Goal: Task Accomplishment & Management: Use online tool/utility

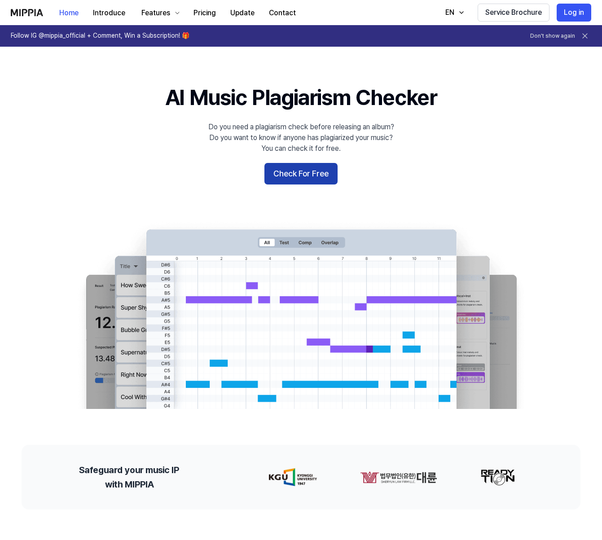
click at [296, 176] on button "Check For Free" at bounding box center [300, 174] width 73 height 22
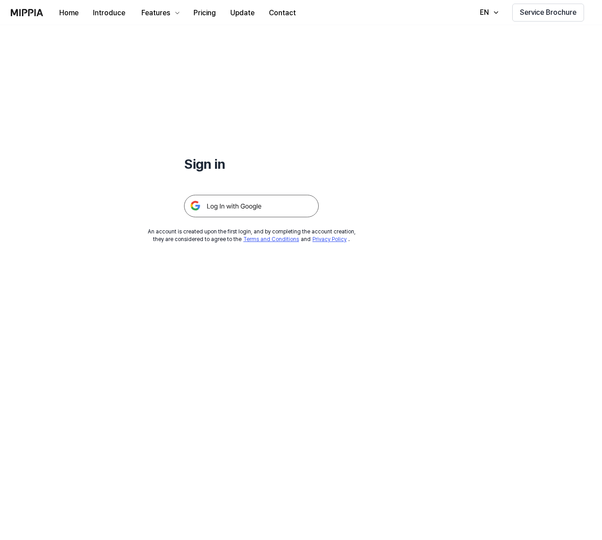
click at [243, 202] on img at bounding box center [251, 206] width 135 height 22
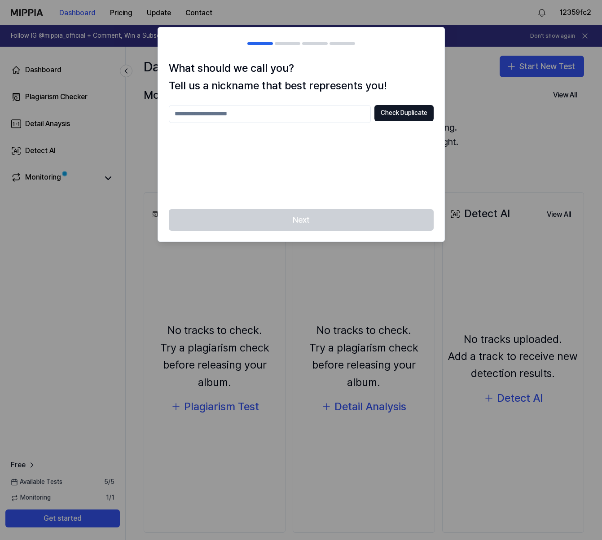
click at [299, 114] on input "text" at bounding box center [270, 114] width 202 height 18
type input "*******"
click at [391, 115] on button "Check Duplicate" at bounding box center [404, 113] width 59 height 16
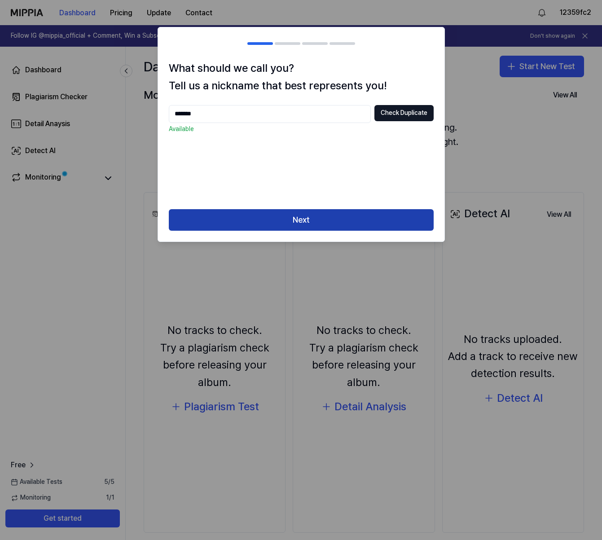
click at [308, 224] on button "Next" at bounding box center [301, 220] width 265 height 22
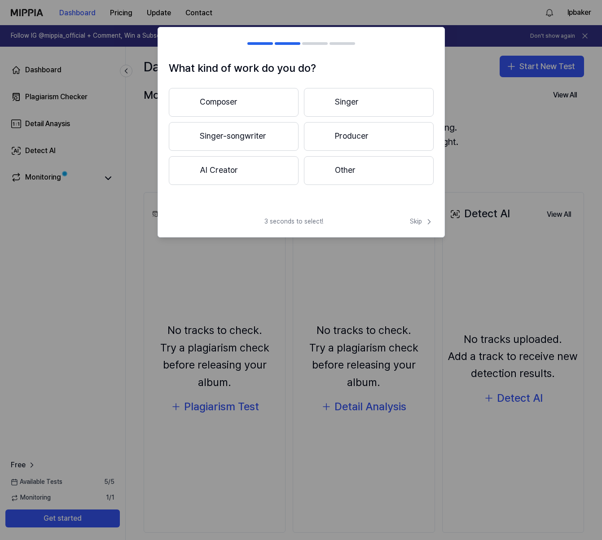
click at [350, 167] on button "Other" at bounding box center [369, 170] width 130 height 29
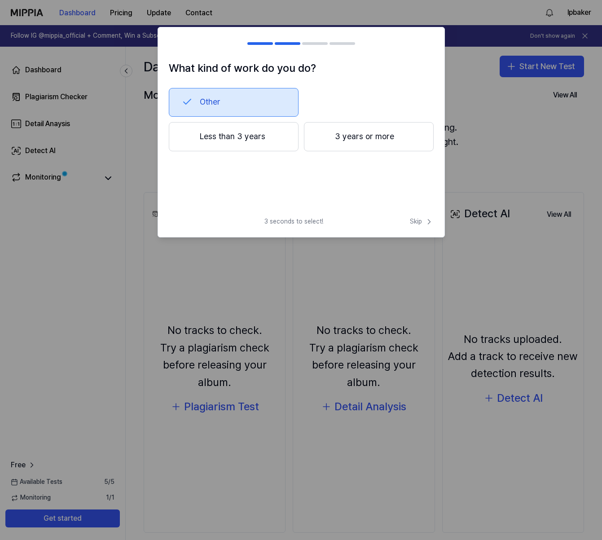
click at [241, 136] on button "Less than 3 years" at bounding box center [234, 137] width 130 height 30
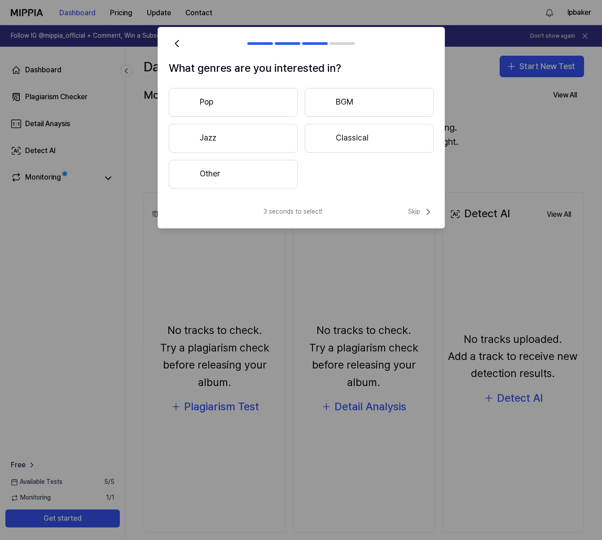
click at [254, 115] on button "Pop" at bounding box center [233, 102] width 129 height 29
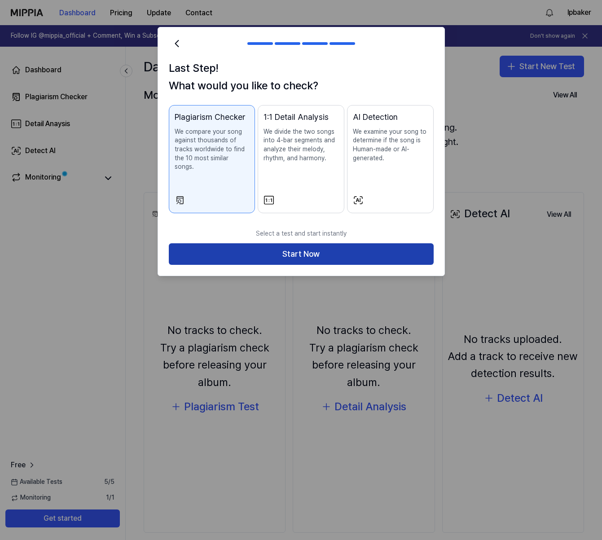
click at [334, 251] on button "Start Now" at bounding box center [301, 254] width 265 height 22
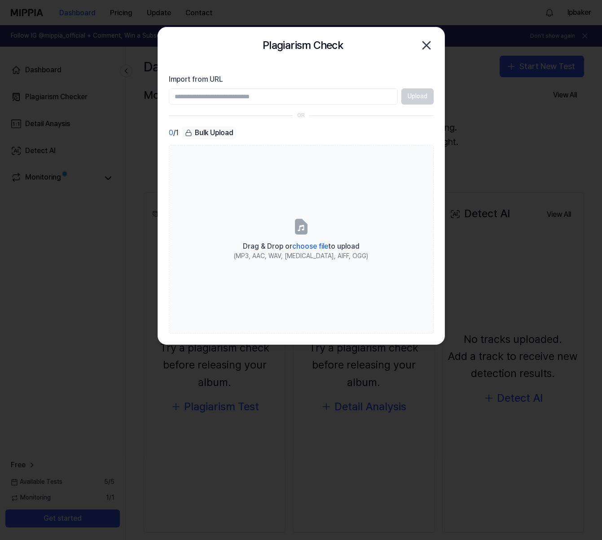
click at [427, 44] on icon "button" at bounding box center [426, 45] width 14 height 14
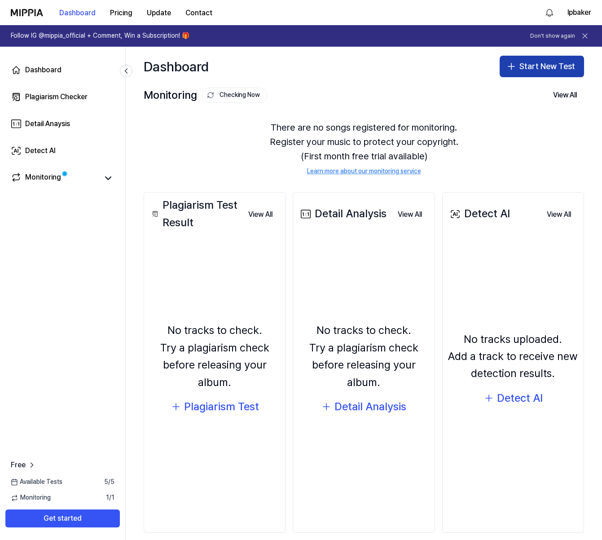
click at [513, 63] on icon "button" at bounding box center [511, 66] width 11 height 11
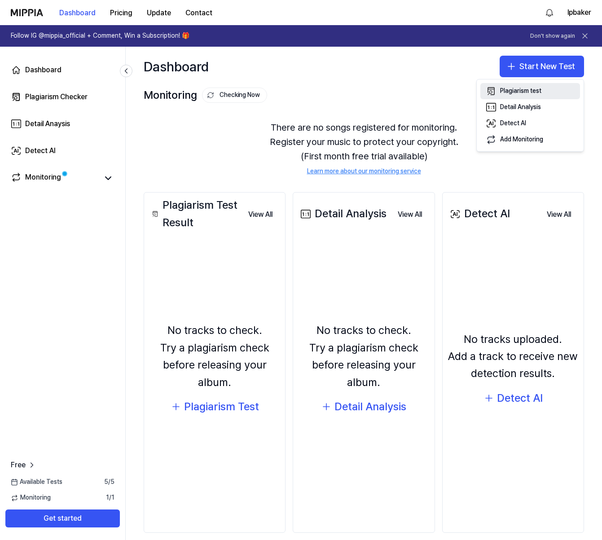
click at [520, 87] on div "Plagiarism test" at bounding box center [520, 91] width 41 height 9
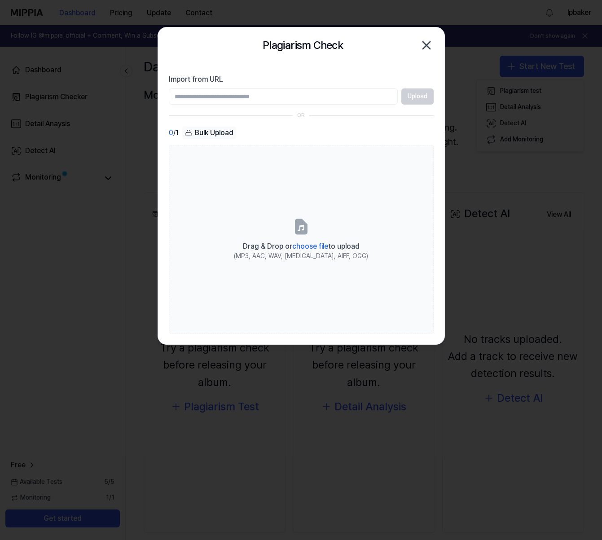
click at [229, 101] on input "Import from URL" at bounding box center [283, 96] width 229 height 16
paste input "**********"
type input "**********"
click at [416, 95] on button "Upload" at bounding box center [417, 96] width 32 height 16
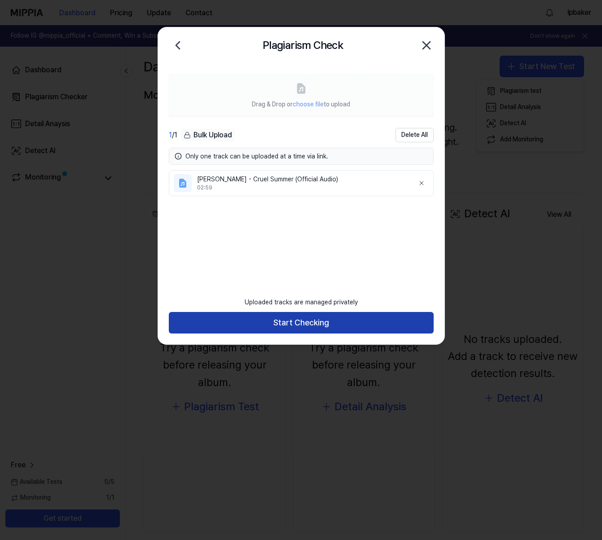
click at [330, 331] on button "Start Checking" at bounding box center [301, 323] width 265 height 22
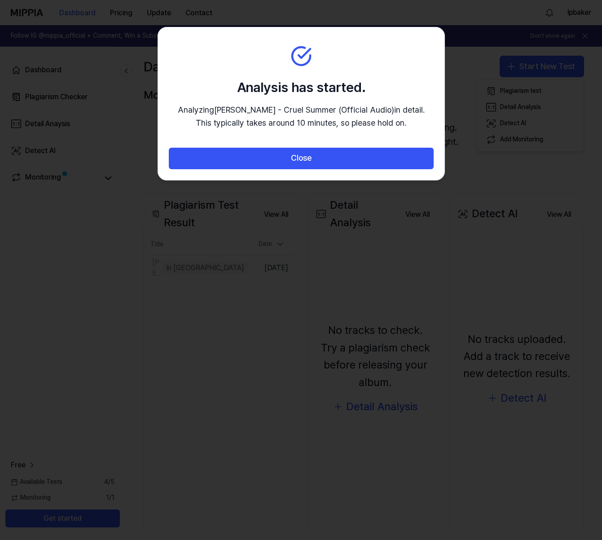
click at [356, 164] on button "Close" at bounding box center [301, 159] width 265 height 22
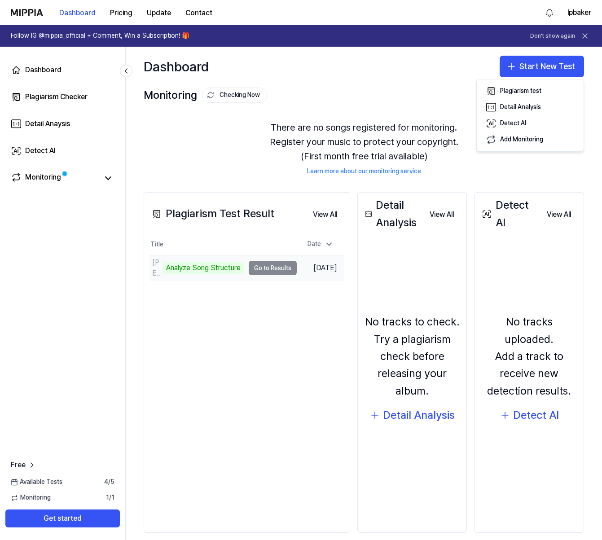
click at [265, 272] on td "[PERSON_NAME] - Cruel Summer (Official Audio) Analyze Song Structure Go to Resu…" at bounding box center [223, 268] width 147 height 25
click at [282, 272] on td "[PERSON_NAME] - Cruel Summer (Official Audio) Analyze Song Structure Go to Resu…" at bounding box center [223, 268] width 147 height 25
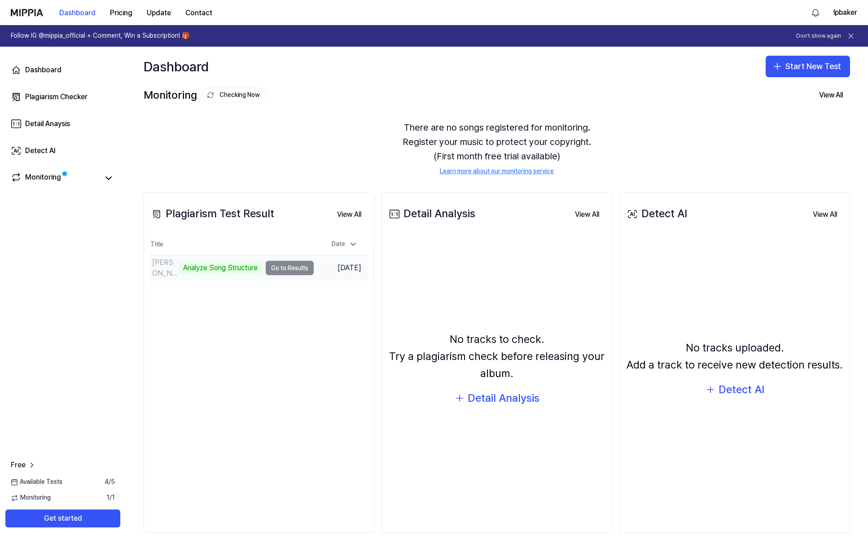
click at [216, 273] on div "Analyze Song Structure" at bounding box center [221, 268] width 82 height 13
click at [176, 273] on div "[PERSON_NAME] - Cruel Summer (Official Audio)" at bounding box center [164, 268] width 25 height 22
click at [333, 358] on div "Plagiarism Test Result View All Plagiarism Test Result Title Date [PERSON_NAME]…" at bounding box center [259, 362] width 231 height 341
click at [602, 66] on button "Start New Test" at bounding box center [808, 67] width 84 height 22
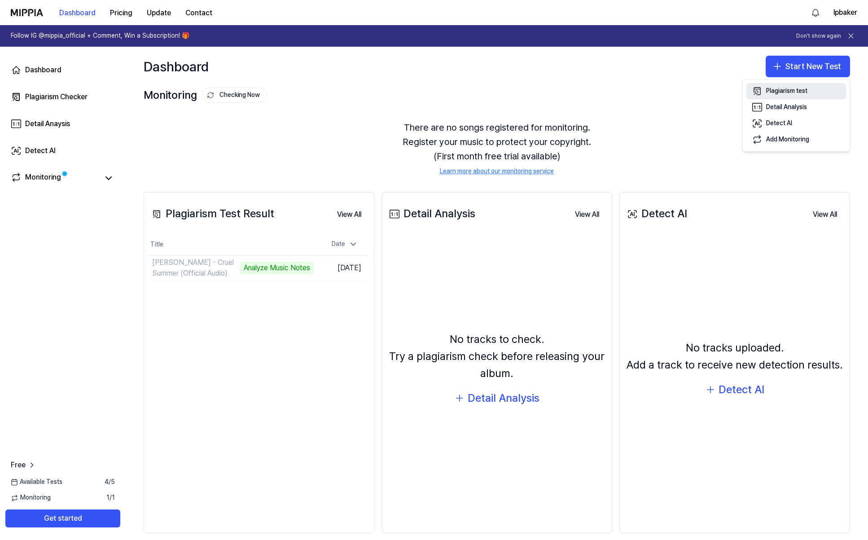
click at [602, 88] on div "Plagiarism test" at bounding box center [787, 91] width 41 height 9
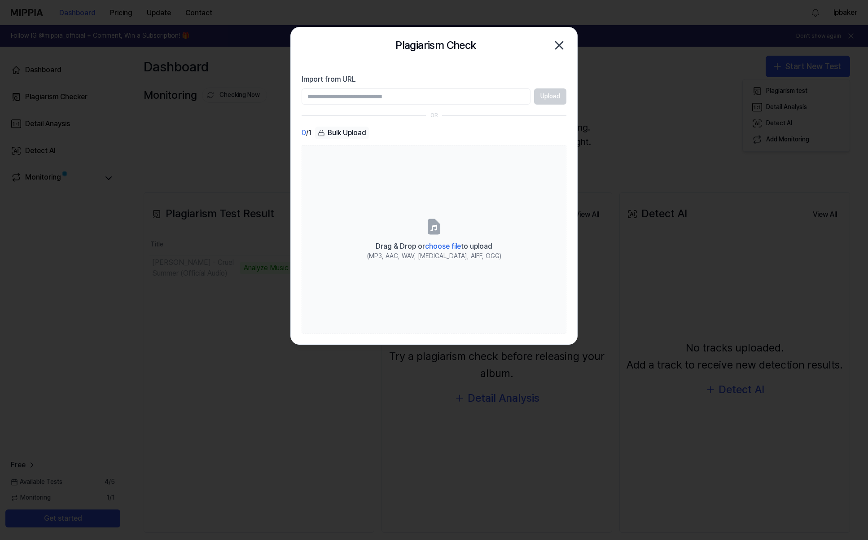
paste input "**********"
type input "**********"
click at [550, 101] on button "Upload" at bounding box center [550, 96] width 32 height 16
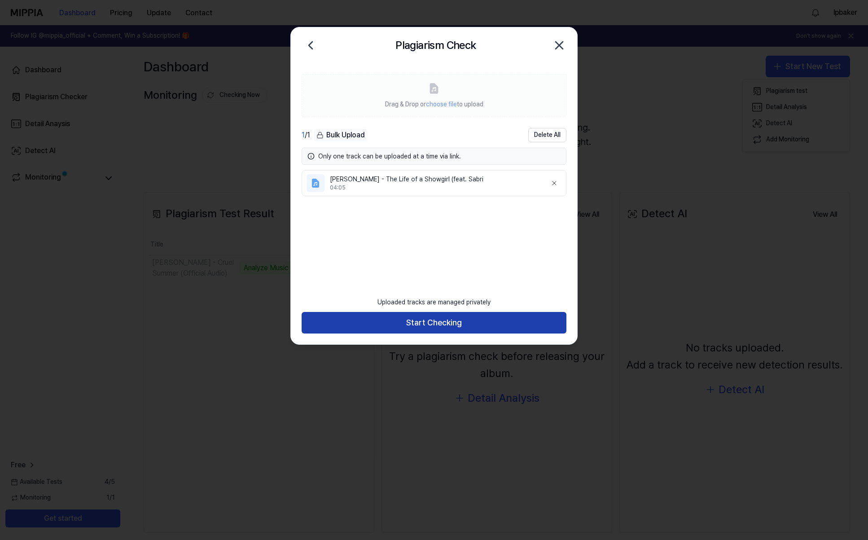
click at [467, 332] on button "Start Checking" at bounding box center [434, 323] width 265 height 22
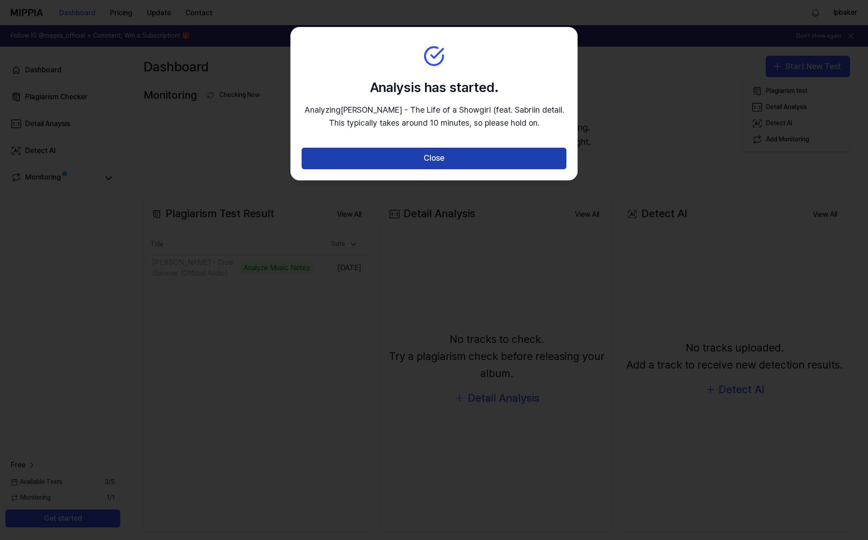
click at [432, 163] on button "Close" at bounding box center [434, 159] width 265 height 22
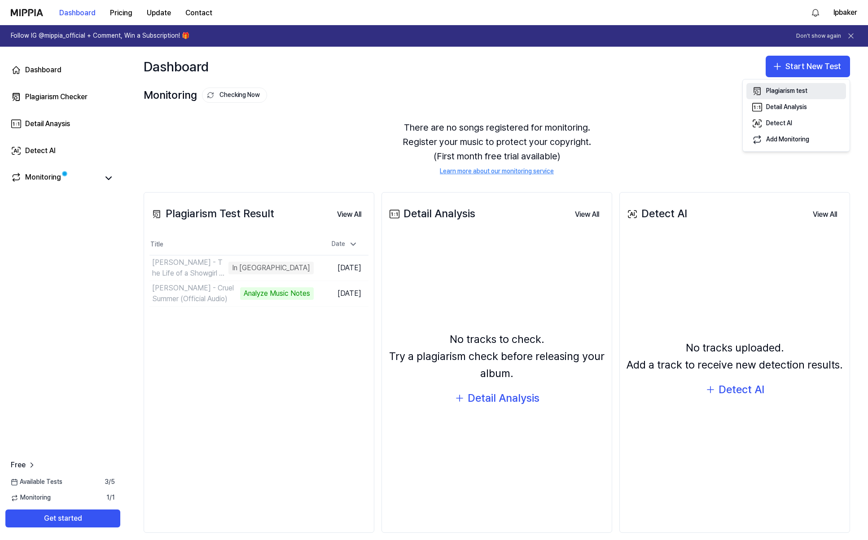
click at [602, 89] on div "Plagiarism test" at bounding box center [787, 91] width 41 height 9
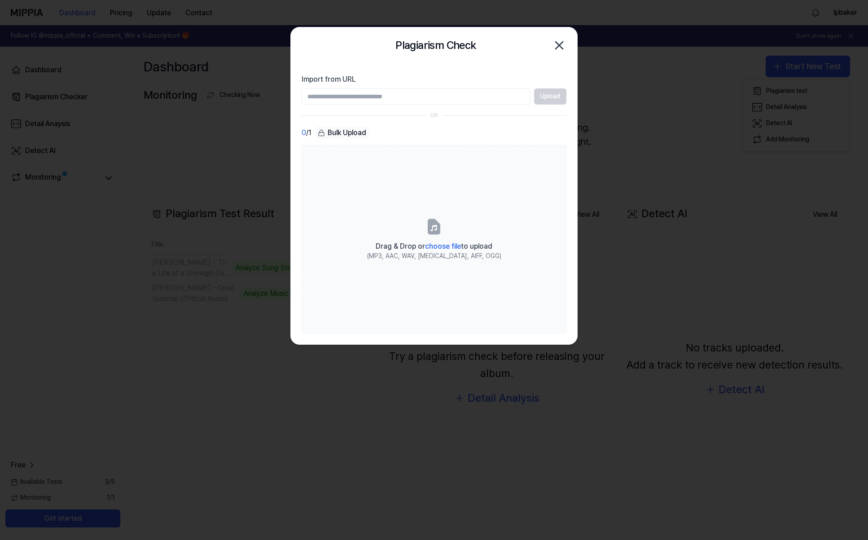
paste input "**********"
type input "**********"
click at [555, 98] on button "Upload" at bounding box center [550, 96] width 32 height 16
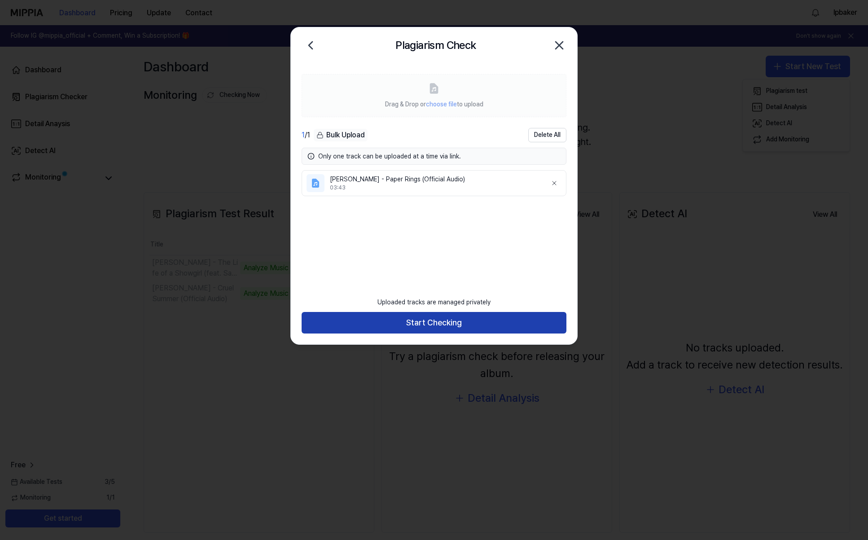
click at [455, 329] on button "Start Checking" at bounding box center [434, 323] width 265 height 22
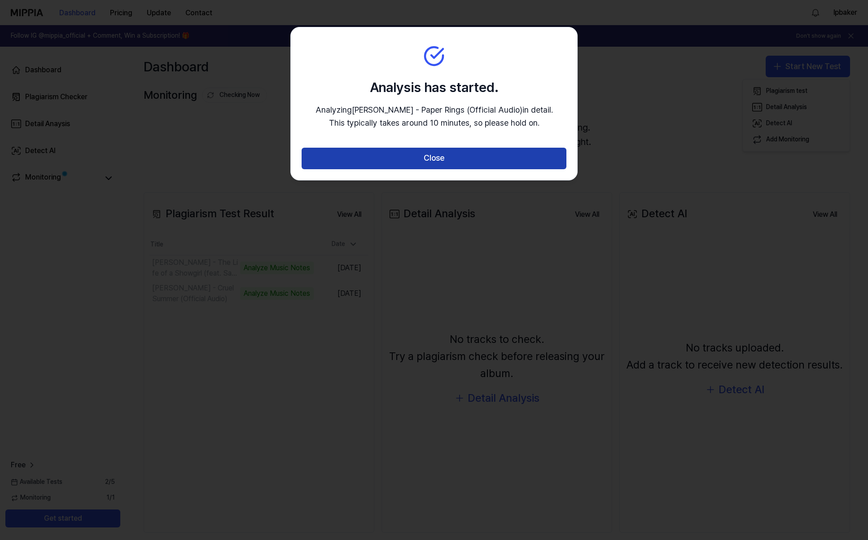
click at [429, 159] on button "Close" at bounding box center [434, 159] width 265 height 22
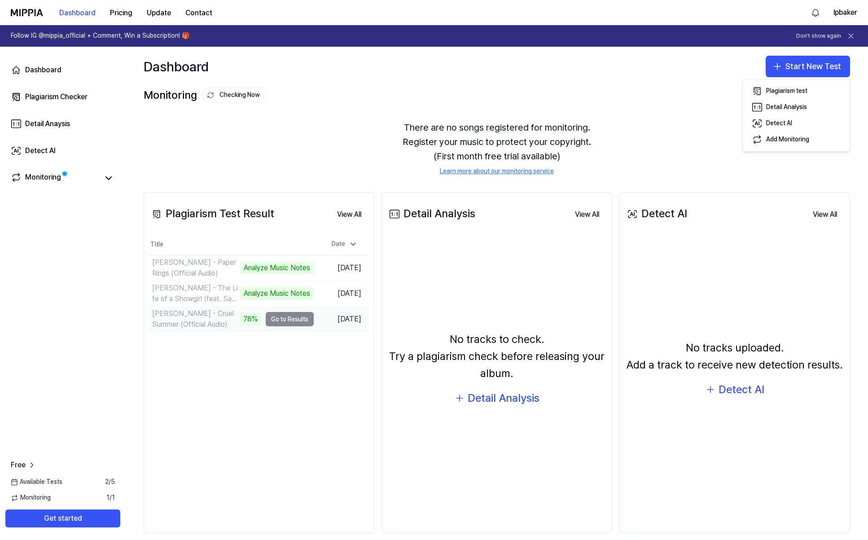
click at [295, 324] on td "[PERSON_NAME] - Cruel Summer (Official Audio) 78% Go to Results" at bounding box center [232, 319] width 164 height 25
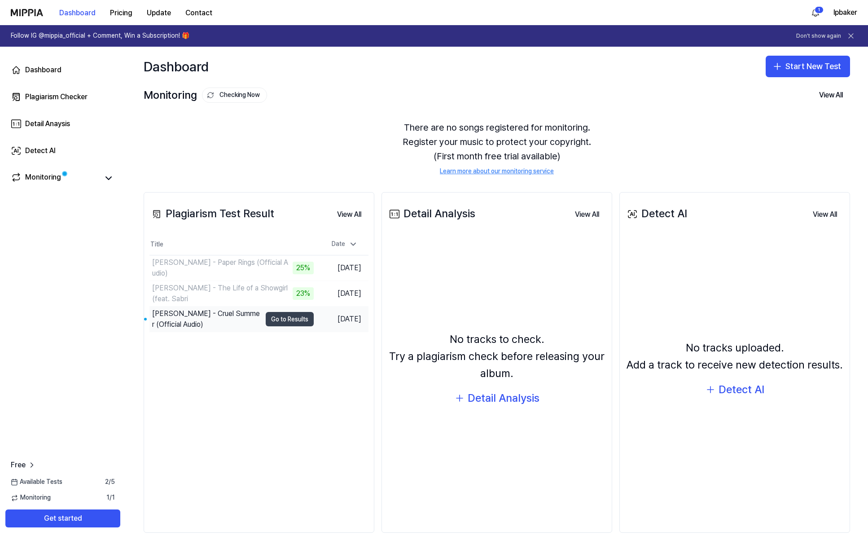
click at [293, 321] on button "Go to Results" at bounding box center [290, 319] width 48 height 14
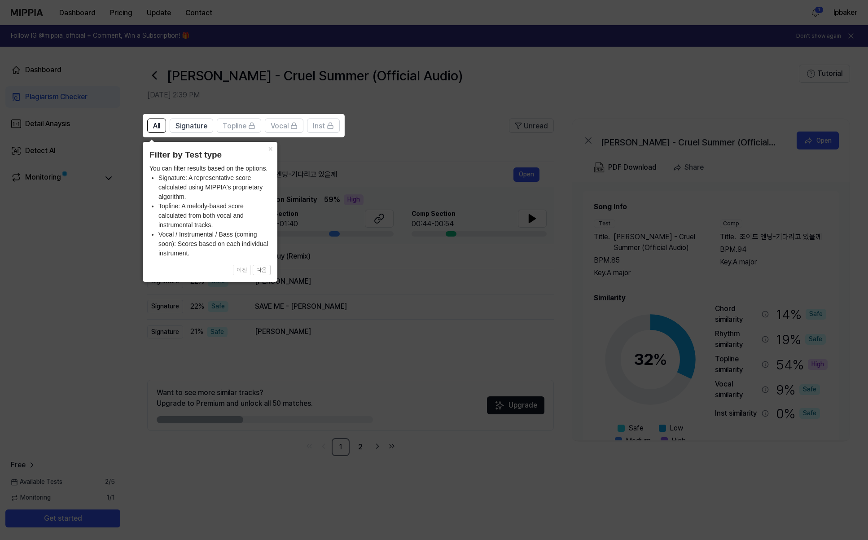
click at [423, 159] on icon at bounding box center [434, 270] width 868 height 540
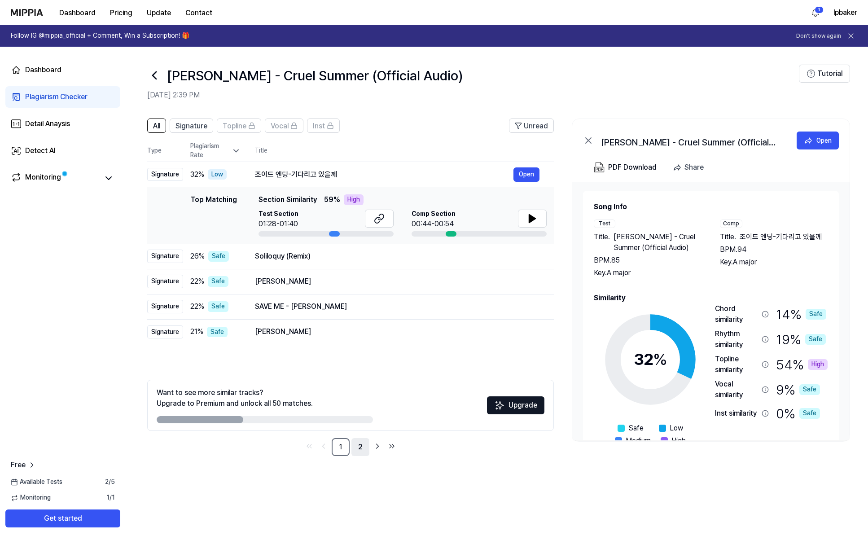
click at [360, 452] on link "2" at bounding box center [361, 447] width 18 height 18
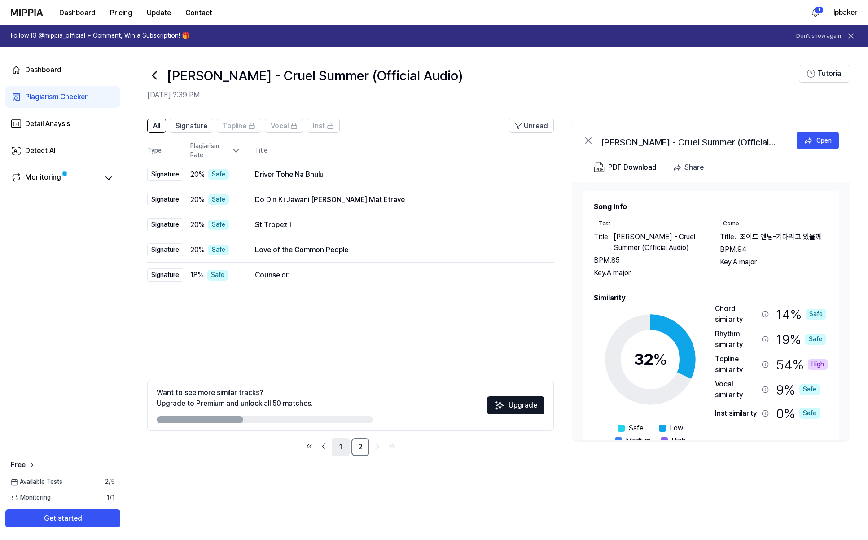
click at [344, 448] on link "1" at bounding box center [341, 447] width 18 height 18
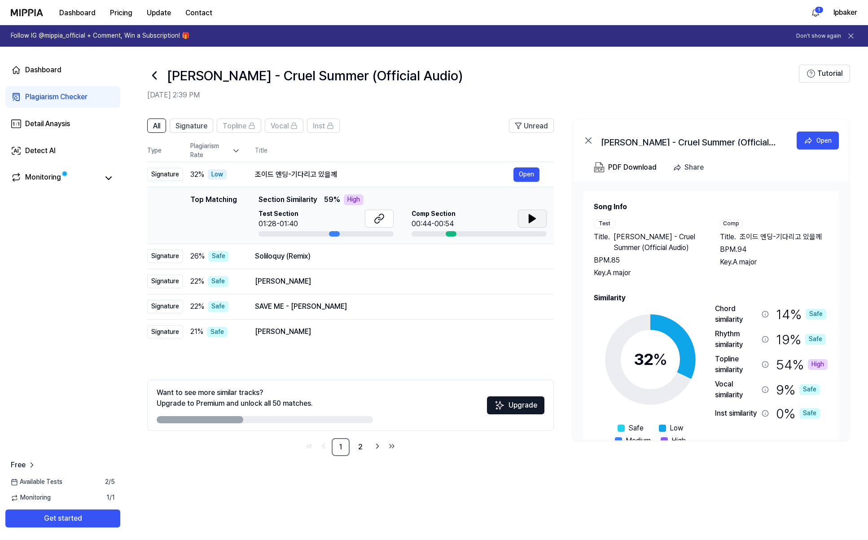
click at [530, 225] on button at bounding box center [532, 219] width 29 height 18
click at [332, 236] on div at bounding box center [334, 233] width 11 height 5
click at [343, 262] on div "Soliloquy (Remix) Open" at bounding box center [397, 256] width 285 height 14
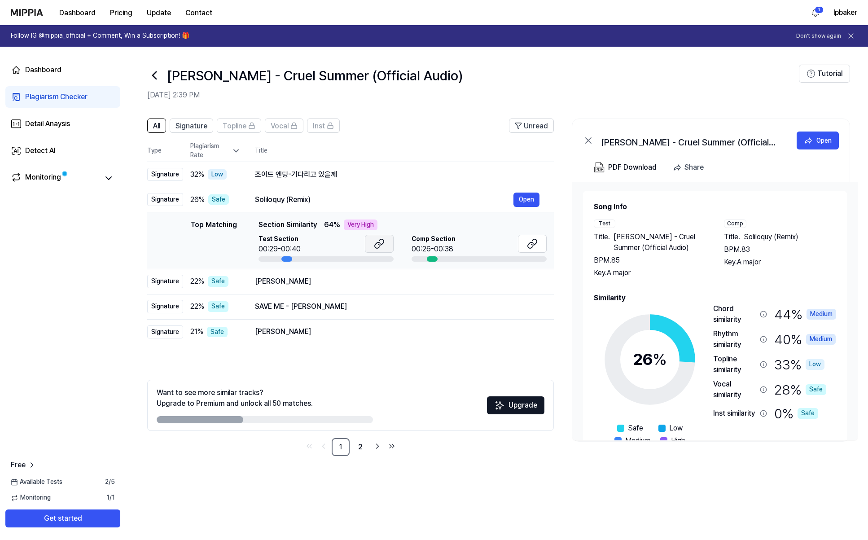
click at [382, 244] on icon at bounding box center [381, 242] width 5 height 6
click at [532, 241] on icon at bounding box center [532, 243] width 11 height 11
click at [393, 447] on icon "Go to last page" at bounding box center [392, 446] width 9 height 11
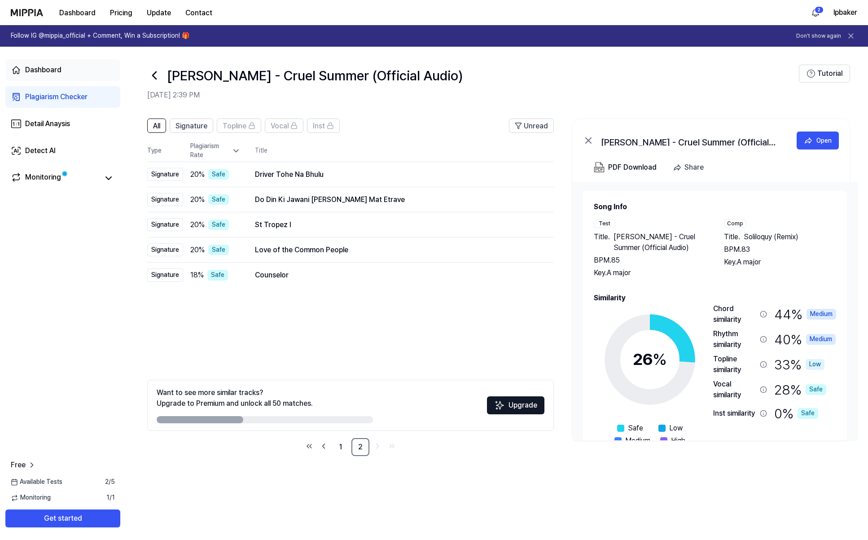
click at [46, 63] on link "Dashboard" at bounding box center [62, 70] width 115 height 22
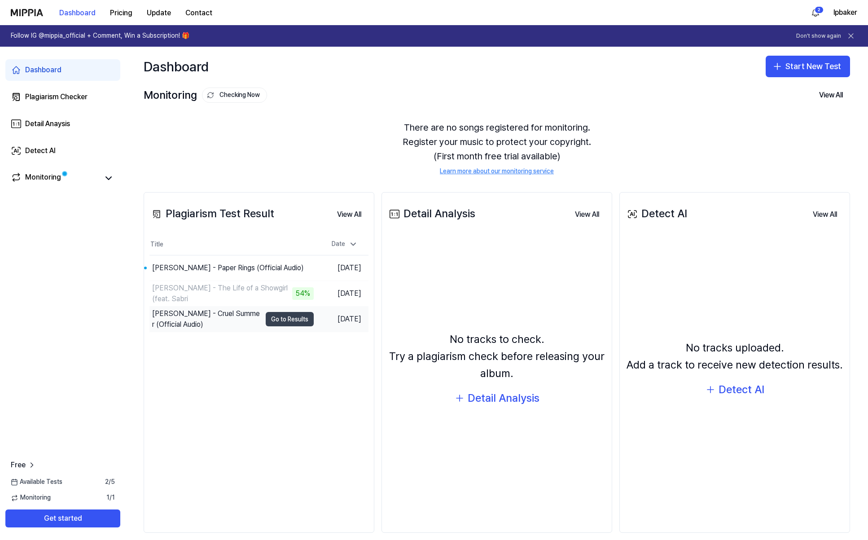
click at [267, 321] on button "Go to Results" at bounding box center [290, 319] width 48 height 14
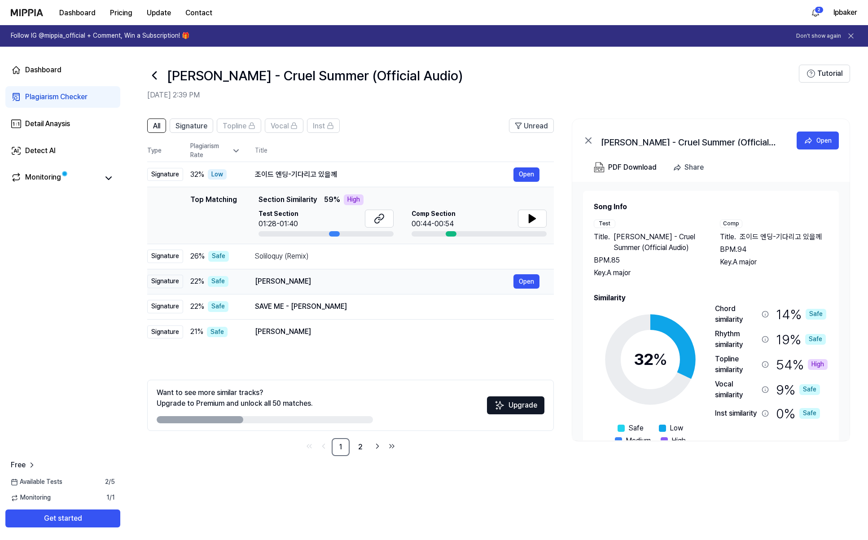
click at [345, 282] on div "[PERSON_NAME]" at bounding box center [384, 281] width 259 height 11
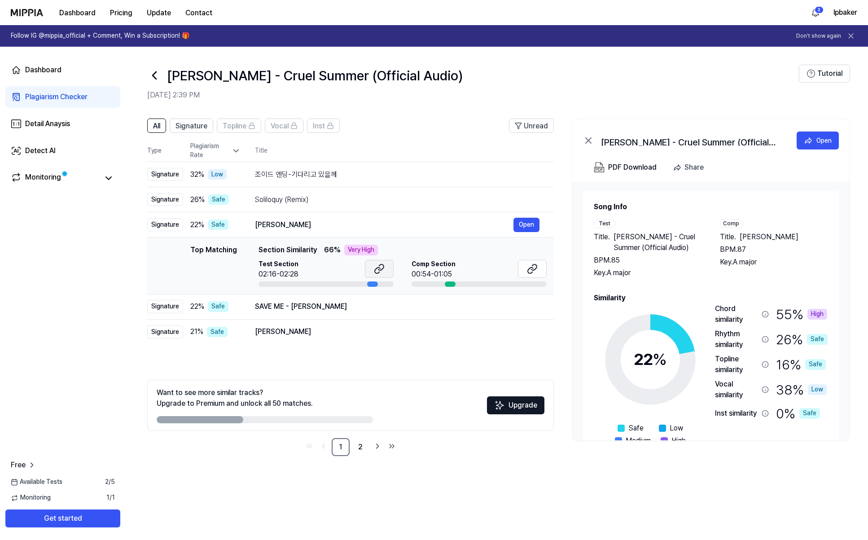
click at [380, 270] on icon at bounding box center [379, 269] width 11 height 11
click at [533, 274] on icon at bounding box center [532, 269] width 11 height 11
click at [316, 329] on div "[PERSON_NAME]" at bounding box center [384, 331] width 259 height 11
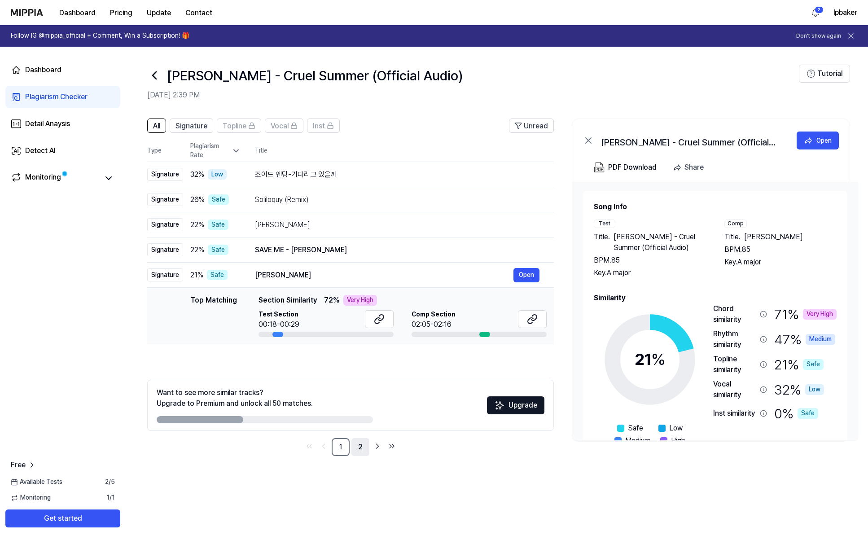
click at [363, 451] on link "2" at bounding box center [361, 447] width 18 height 18
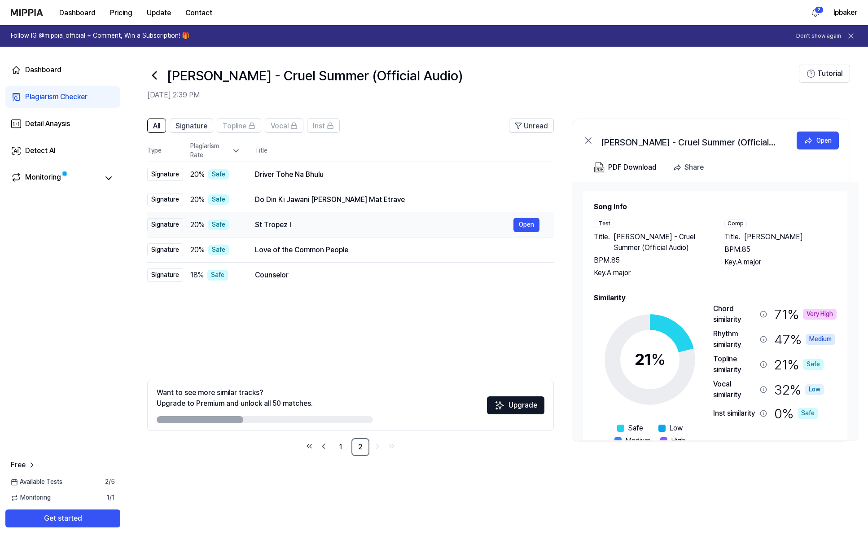
click at [414, 220] on div "St Tropez I" at bounding box center [384, 225] width 259 height 11
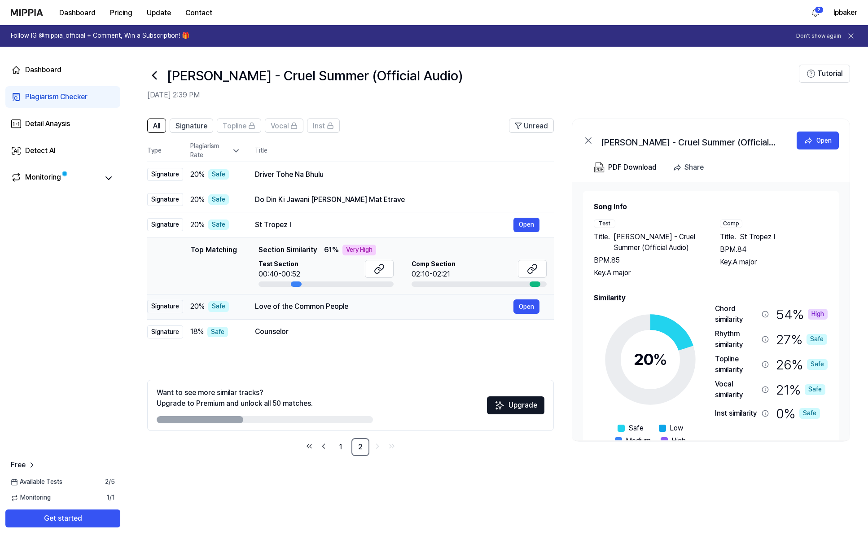
click at [372, 316] on td "Love of the Common People Open" at bounding box center [397, 306] width 313 height 25
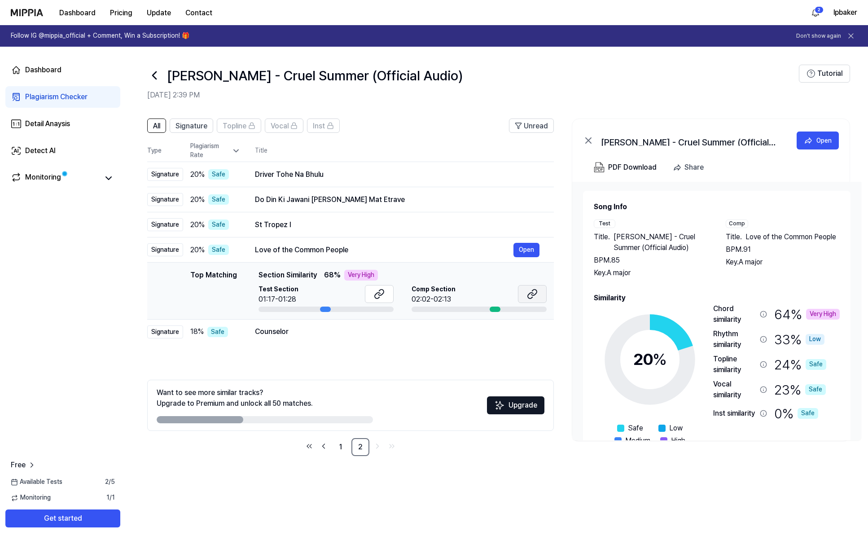
click at [535, 295] on icon at bounding box center [534, 293] width 5 height 6
click at [330, 335] on div "Counselor" at bounding box center [384, 331] width 259 height 11
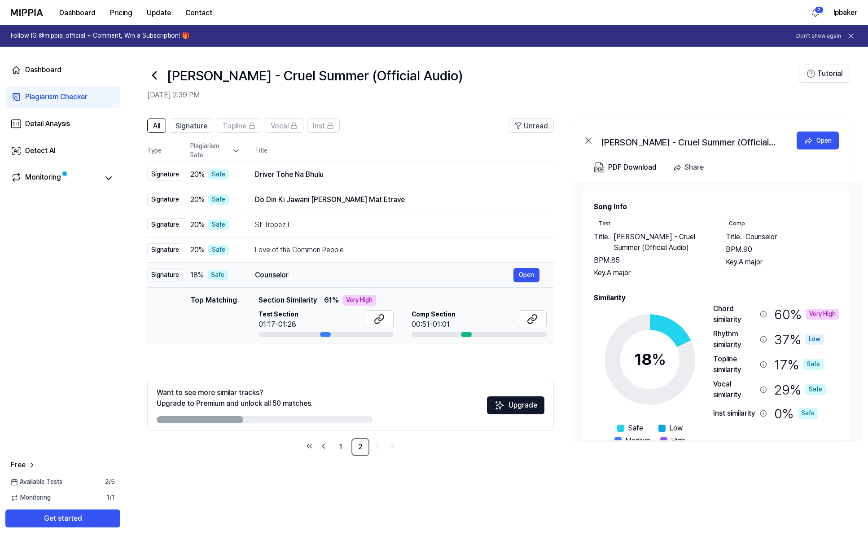
click at [379, 272] on div "Counselor" at bounding box center [384, 275] width 259 height 11
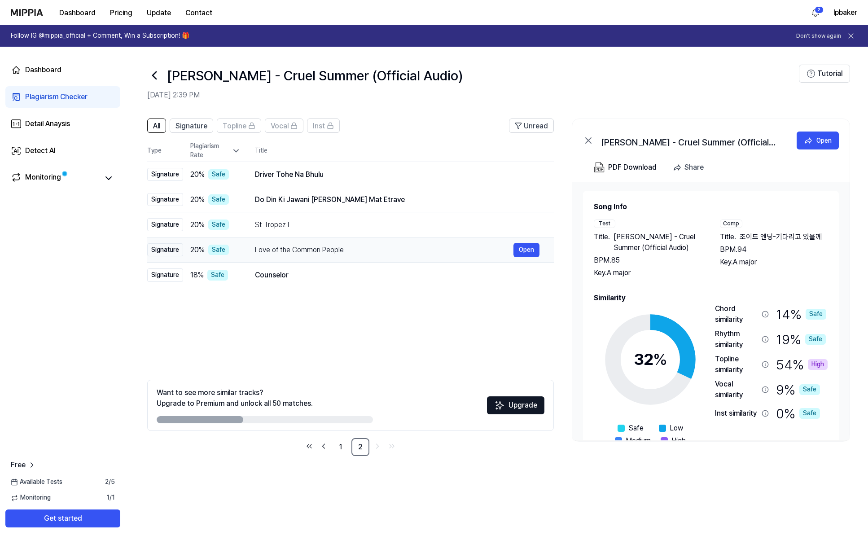
click at [385, 251] on div "Love of the Common People" at bounding box center [384, 250] width 259 height 11
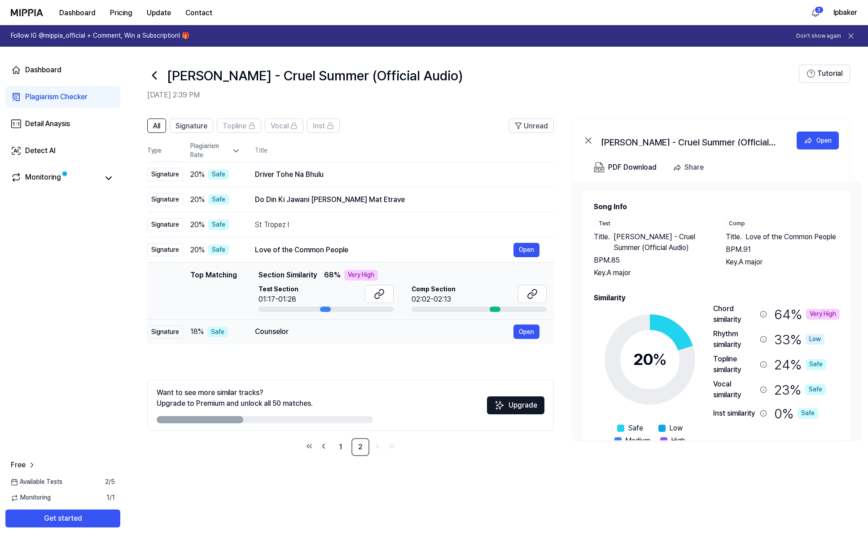
click at [390, 329] on div "Counselor" at bounding box center [384, 331] width 259 height 11
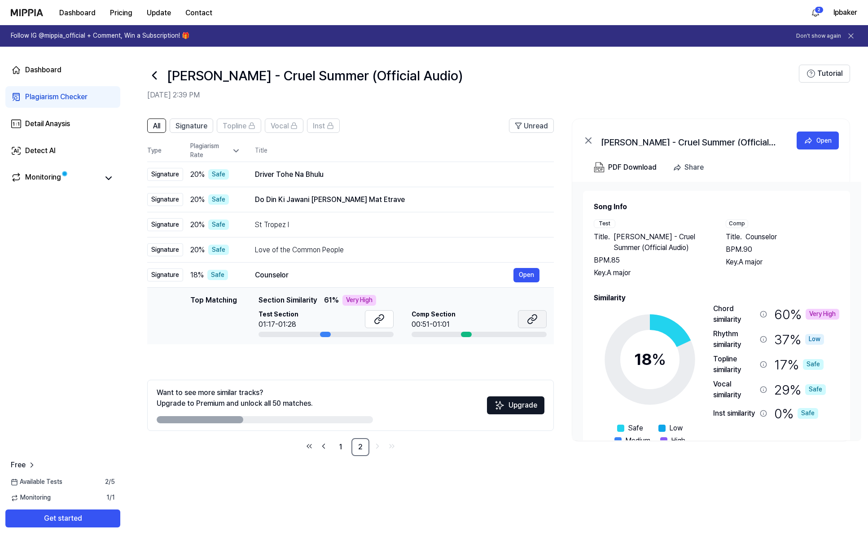
click at [536, 323] on icon at bounding box center [532, 319] width 11 height 11
click at [62, 69] on link "Dashboard" at bounding box center [62, 70] width 115 height 22
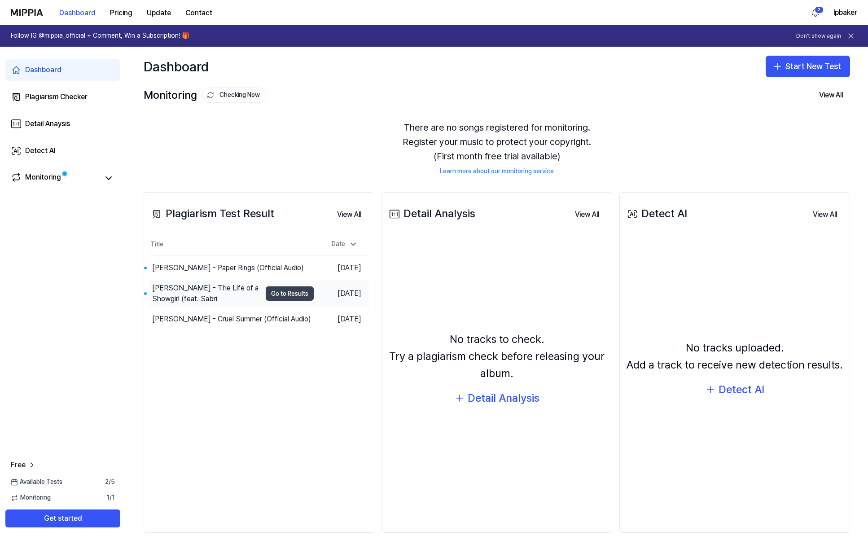
click at [295, 292] on button "Go to Results" at bounding box center [290, 293] width 48 height 14
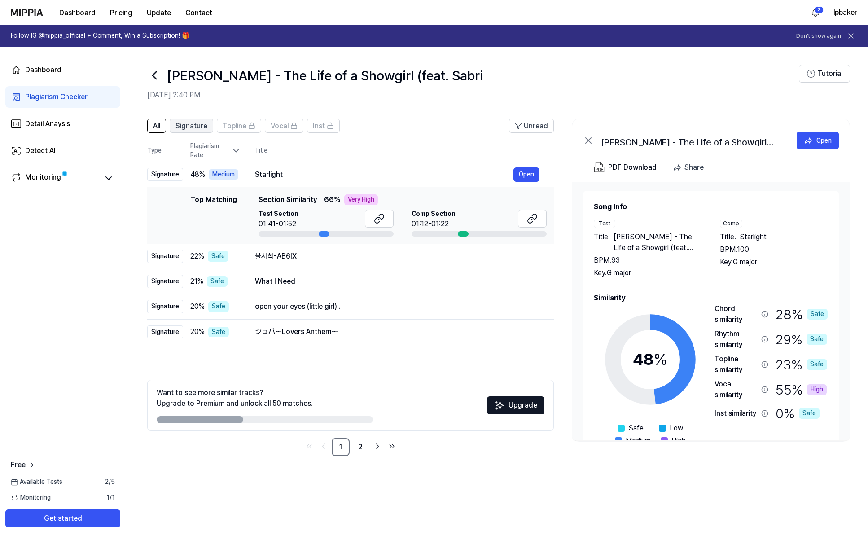
click at [192, 126] on span "Signature" at bounding box center [192, 126] width 32 height 11
click at [166, 127] on button "All" at bounding box center [156, 126] width 19 height 14
click at [364, 448] on link "2" at bounding box center [361, 447] width 18 height 18
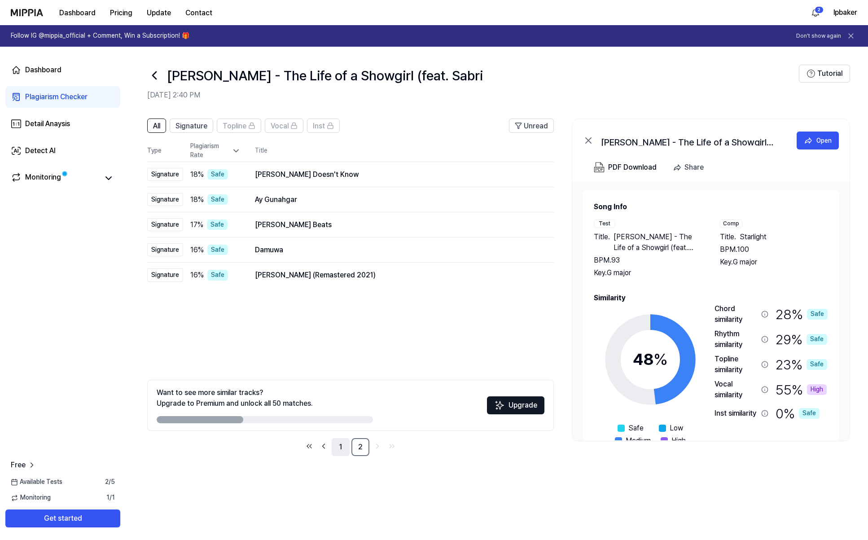
click at [344, 445] on link "1" at bounding box center [341, 447] width 18 height 18
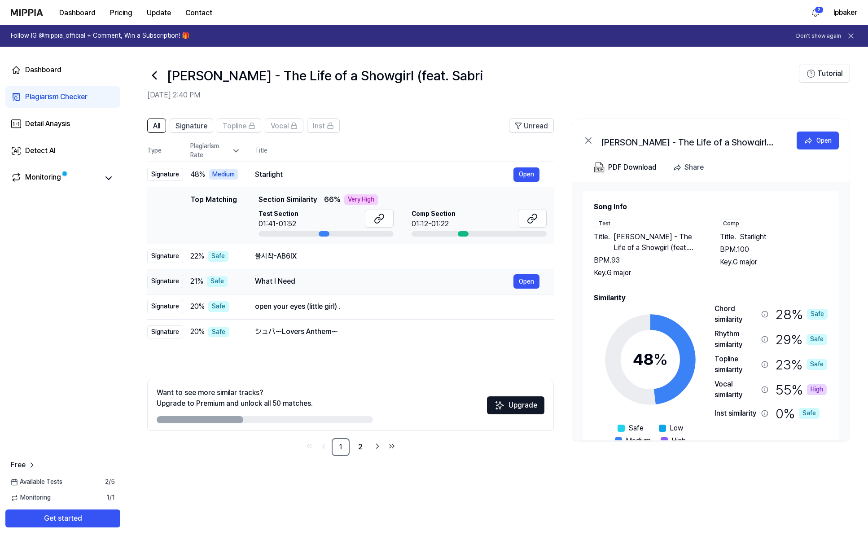
click at [322, 281] on div "What I Need" at bounding box center [384, 281] width 259 height 11
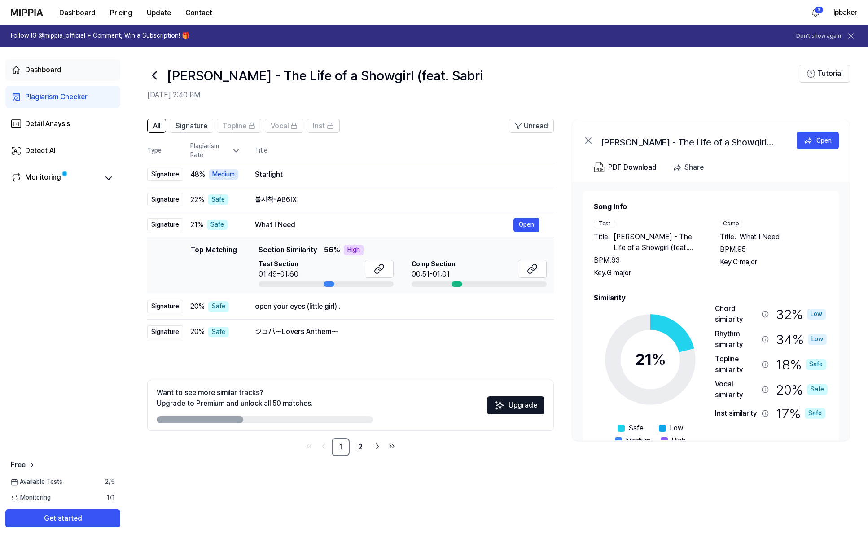
click at [49, 75] on div "Dashboard" at bounding box center [43, 70] width 36 height 11
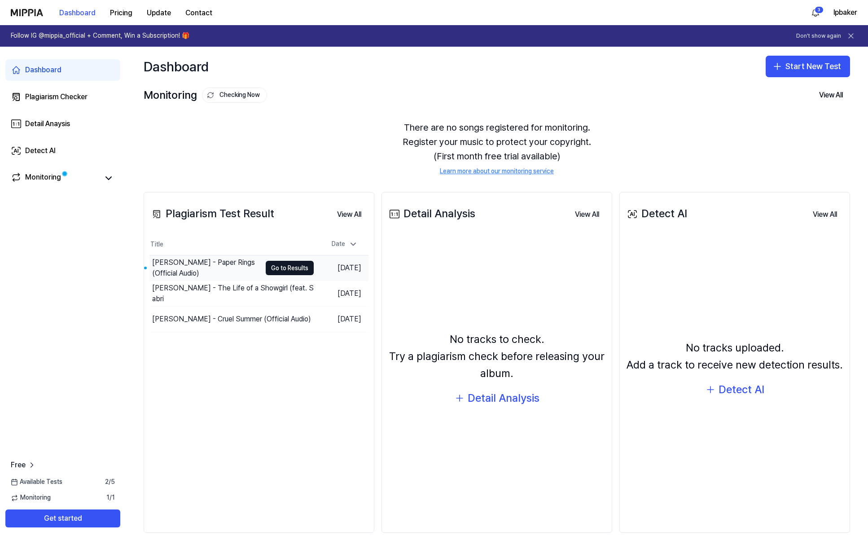
click at [237, 270] on div "[PERSON_NAME] - Paper Rings (Official Audio)" at bounding box center [206, 268] width 109 height 22
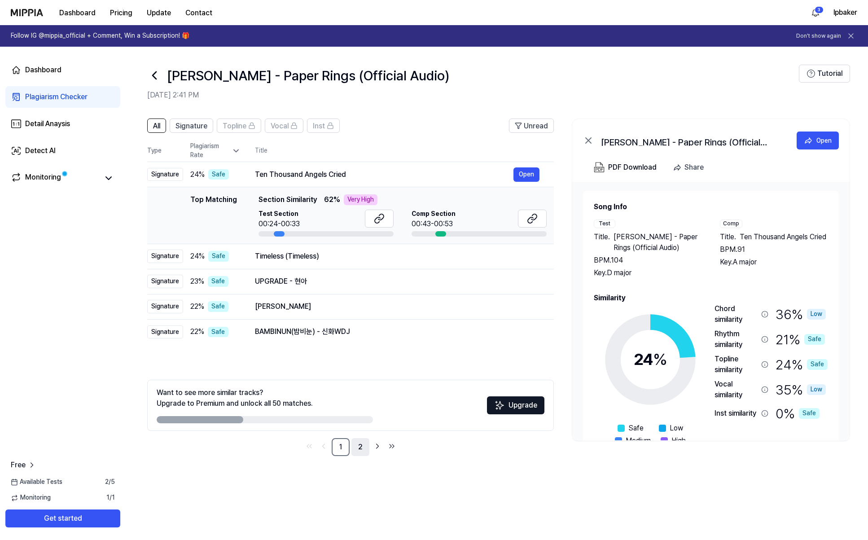
click at [354, 449] on link "2" at bounding box center [361, 447] width 18 height 18
